Goal: Navigation & Orientation: Find specific page/section

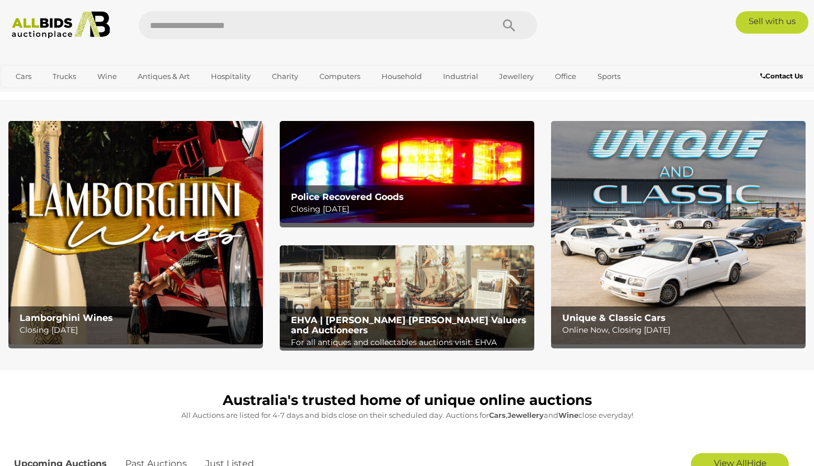
click at [377, 154] on img at bounding box center [407, 172] width 255 height 102
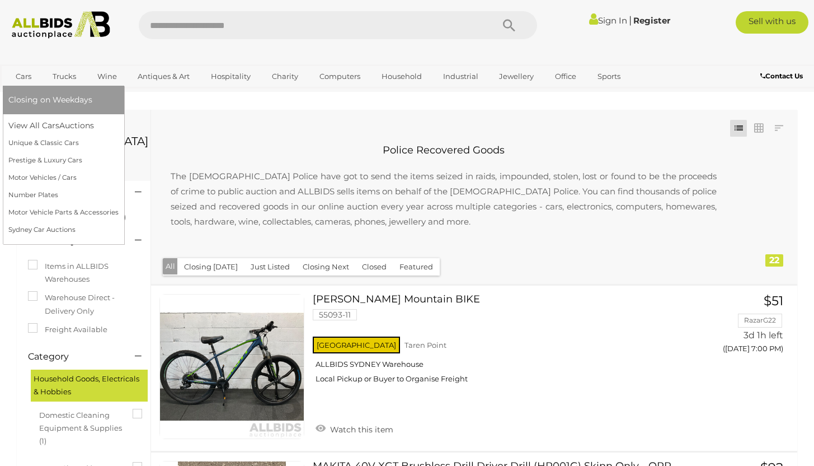
click at [19, 75] on link "Cars" at bounding box center [23, 76] width 30 height 18
click at [22, 75] on link "Cars" at bounding box center [23, 76] width 30 height 18
click at [54, 130] on link "View All Cars Auctions" at bounding box center [63, 125] width 110 height 17
